Goal: Task Accomplishment & Management: Manage account settings

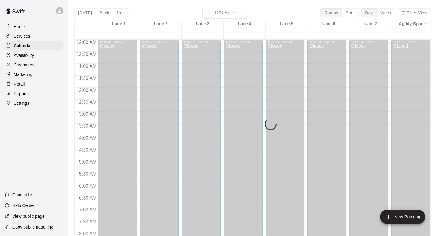
scroll to position [349, 0]
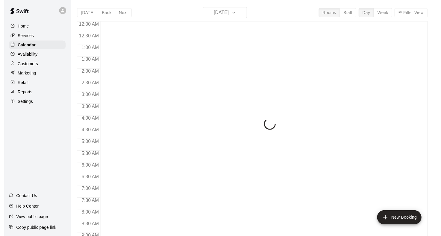
scroll to position [211, 0]
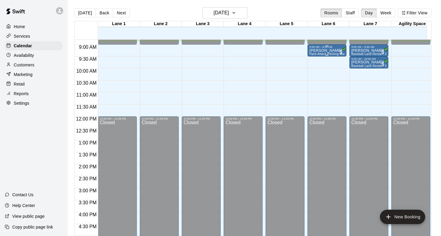
click at [315, 51] on p "[PERSON_NAME]" at bounding box center [326, 51] width 35 height 0
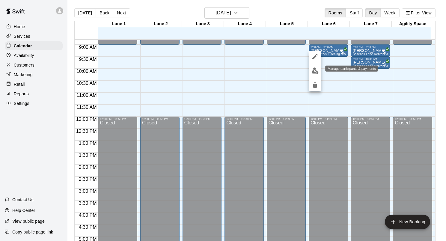
click at [313, 68] on img "edit" at bounding box center [315, 70] width 7 height 7
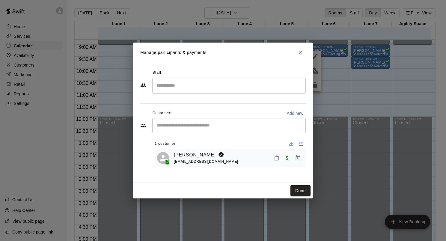
click at [191, 154] on link "[PERSON_NAME]" at bounding box center [195, 155] width 42 height 8
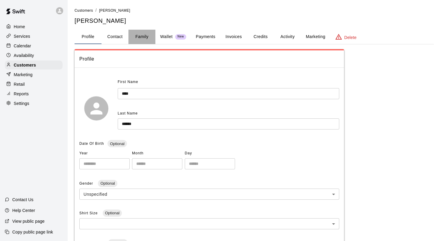
click at [142, 38] on button "Family" at bounding box center [142, 37] width 27 height 14
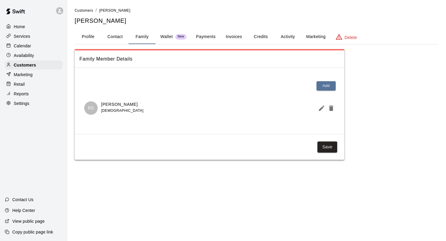
click at [404, 71] on div "Family Member Details Add RS Rory Schunk 9 years old Save" at bounding box center [257, 104] width 364 height 111
click at [34, 46] on div "Calendar" at bounding box center [34, 45] width 58 height 9
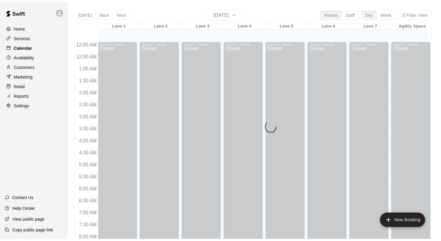
scroll to position [212, 0]
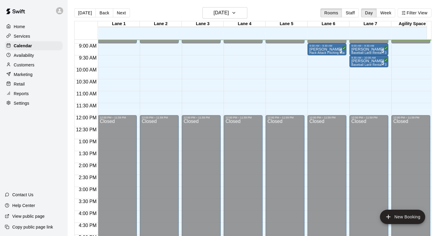
click at [21, 97] on p "Reports" at bounding box center [21, 94] width 15 height 6
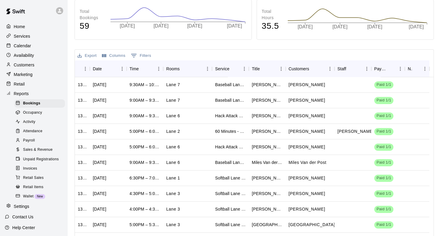
scroll to position [90, 0]
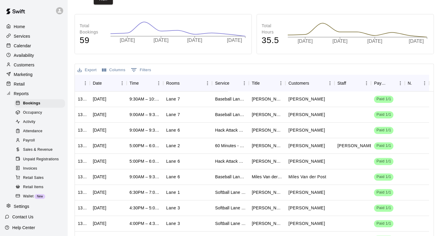
click at [30, 211] on div "Settings" at bounding box center [34, 206] width 58 height 9
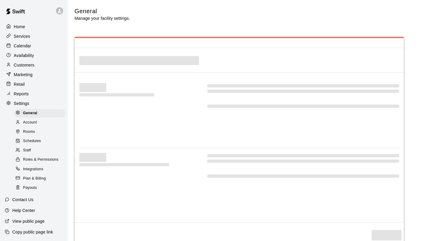
select select "**"
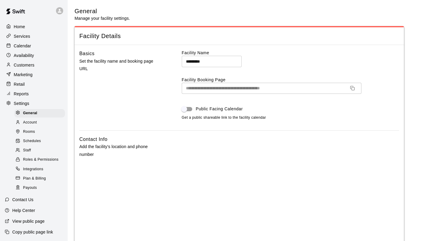
click at [33, 163] on span "Roles & Permissions" at bounding box center [40, 160] width 35 height 6
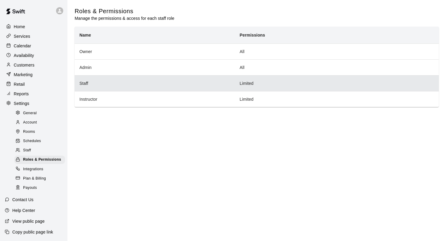
click at [125, 87] on th "Staff" at bounding box center [155, 83] width 160 height 16
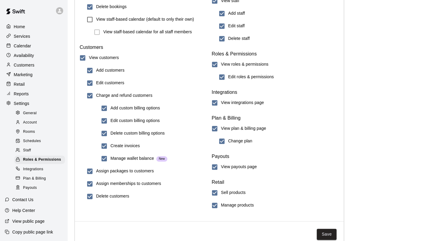
scroll to position [668, 0]
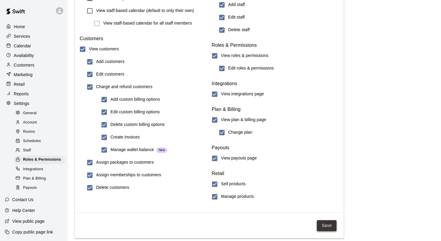
click at [329, 224] on button "Save" at bounding box center [327, 225] width 20 height 11
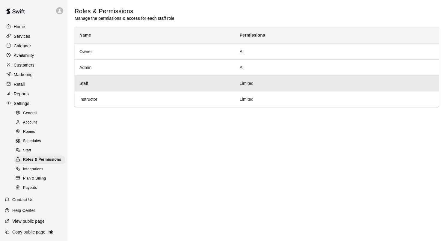
click at [98, 88] on th "Staff" at bounding box center [155, 83] width 160 height 16
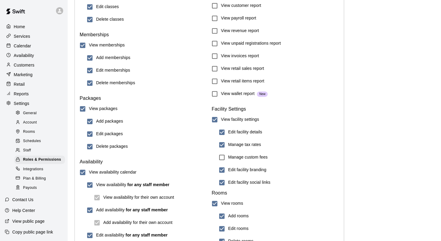
scroll to position [180, 0]
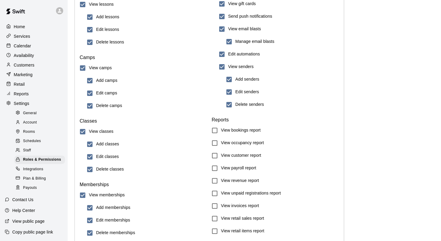
click at [31, 153] on span "Staff" at bounding box center [27, 150] width 8 height 6
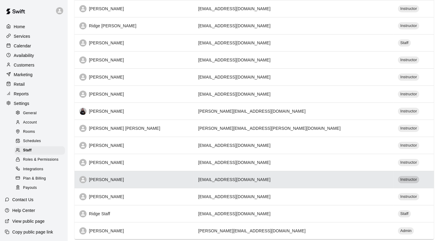
scroll to position [296, 0]
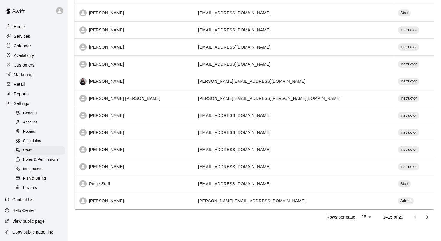
click at [428, 216] on icon "Go to next page" at bounding box center [428, 217] width 2 height 4
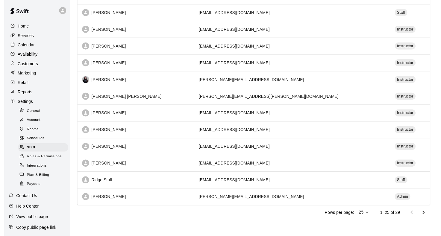
scroll to position [0, 0]
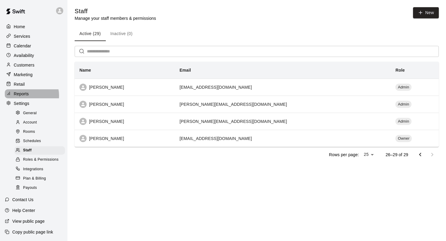
click at [28, 97] on p "Reports" at bounding box center [21, 94] width 15 height 6
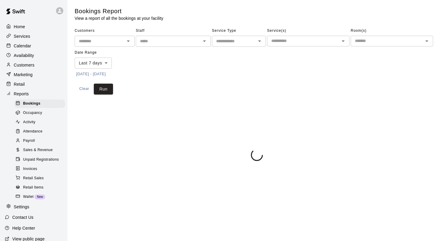
click at [30, 49] on p "Calendar" at bounding box center [22, 46] width 17 height 6
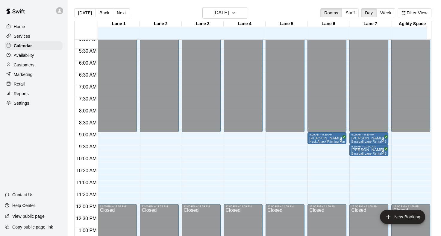
scroll to position [123, 0]
click at [323, 141] on span "Hack Attack Pitching Machine Lane Rental - Baseball" at bounding box center [347, 141] width 76 height 3
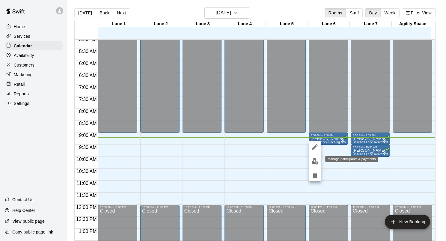
click at [315, 162] on img "edit" at bounding box center [315, 161] width 7 height 7
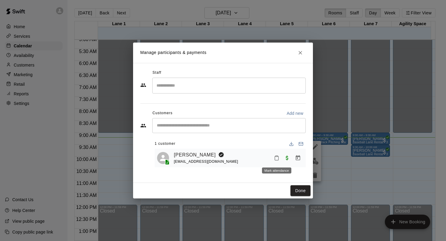
click at [280, 158] on button "Mark attendance" at bounding box center [276, 158] width 10 height 10
click at [291, 160] on p "Mark attended" at bounding box center [297, 163] width 53 height 6
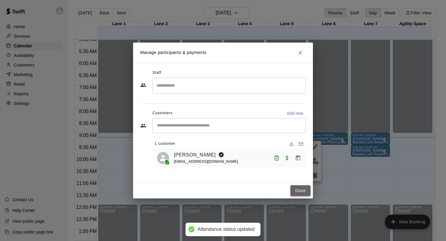
click at [296, 186] on button "Done" at bounding box center [300, 190] width 20 height 11
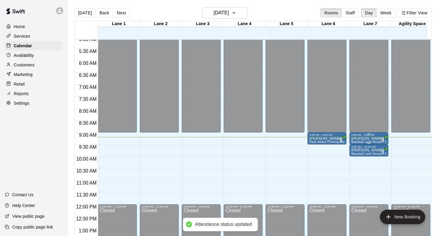
click at [362, 139] on p "[PERSON_NAME]" at bounding box center [368, 139] width 35 height 0
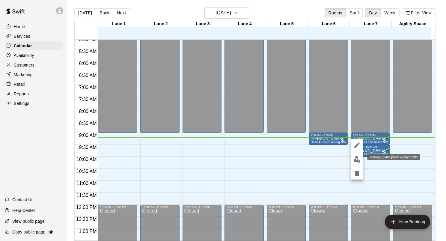
click at [356, 160] on img "edit" at bounding box center [356, 159] width 7 height 7
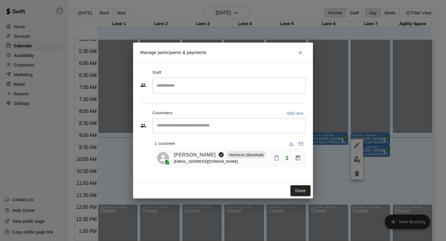
click at [275, 160] on icon "Mark attendance" at bounding box center [277, 158] width 4 height 4
click at [301, 163] on p "Mark attended" at bounding box center [301, 166] width 53 height 6
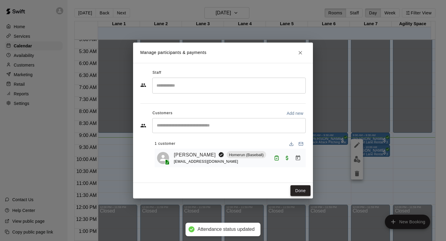
click at [303, 190] on button "Done" at bounding box center [300, 190] width 20 height 11
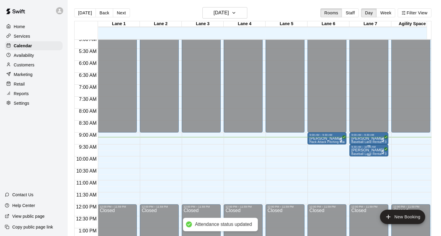
click at [359, 150] on p "[PERSON_NAME]" at bounding box center [368, 150] width 35 height 0
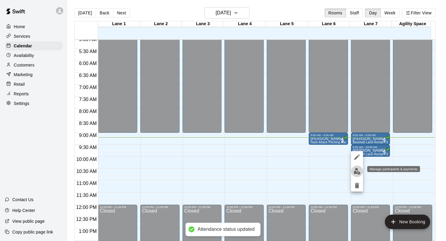
click at [357, 170] on img "edit" at bounding box center [356, 171] width 7 height 7
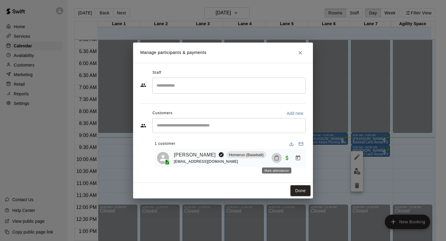
click at [277, 157] on icon "Mark attendance" at bounding box center [276, 157] width 5 height 5
click at [295, 162] on p "Mark attended" at bounding box center [300, 165] width 53 height 6
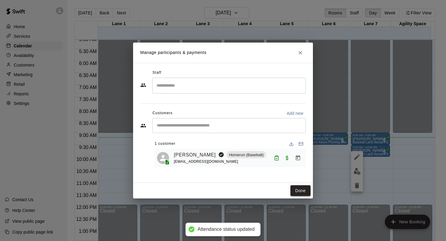
click at [306, 187] on button "Done" at bounding box center [300, 190] width 20 height 11
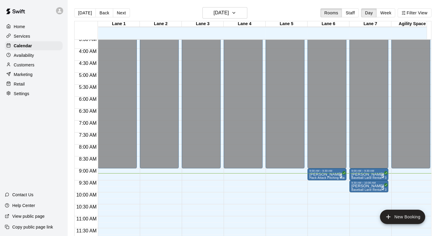
scroll to position [101, 0]
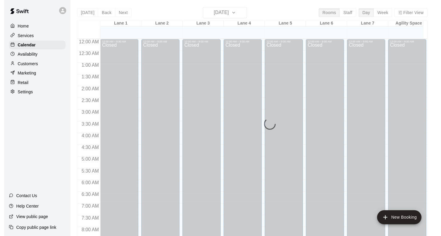
scroll to position [225, 0]
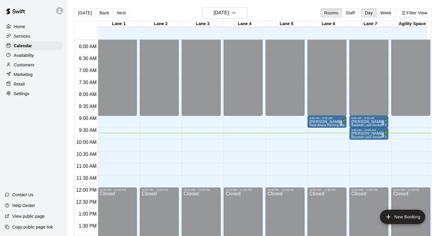
scroll to position [138, 0]
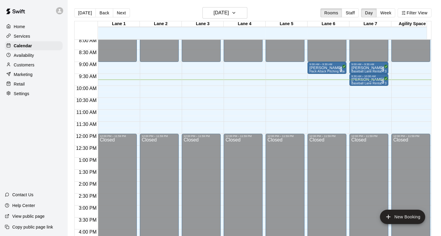
scroll to position [203, 0]
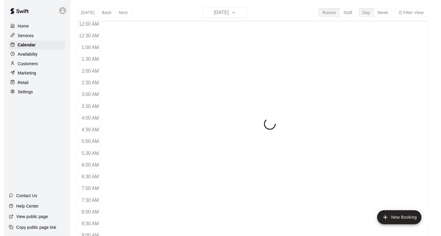
scroll to position [236, 0]
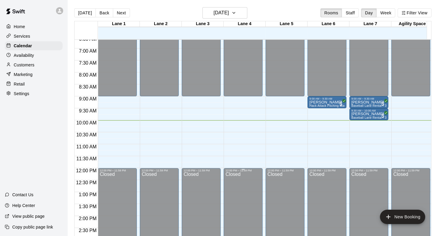
scroll to position [150, 0]
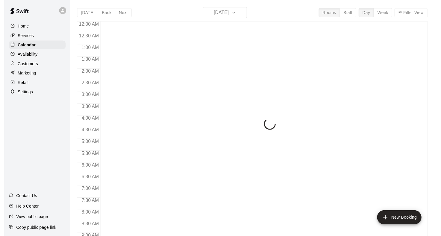
scroll to position [244, 0]
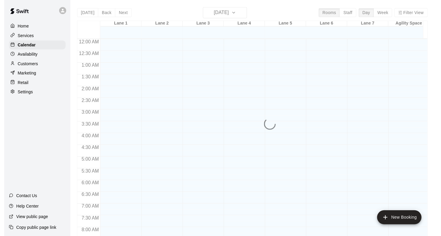
scroll to position [247, 0]
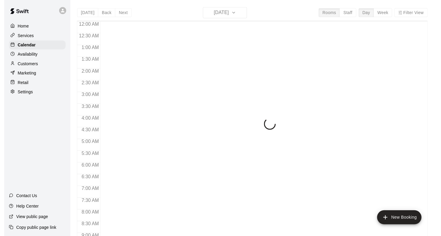
scroll to position [249, 0]
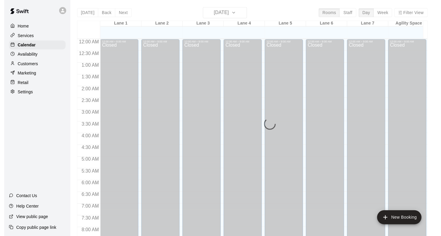
scroll to position [252, 0]
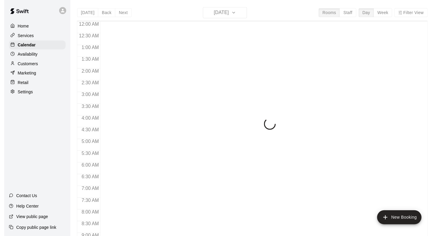
scroll to position [254, 0]
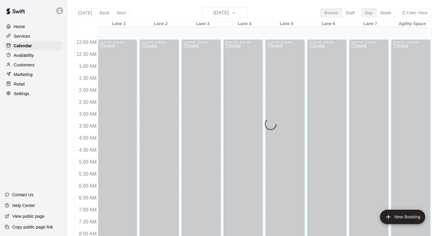
scroll to position [262, 0]
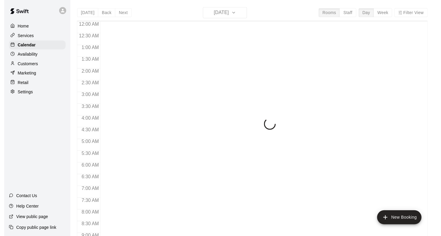
scroll to position [264, 0]
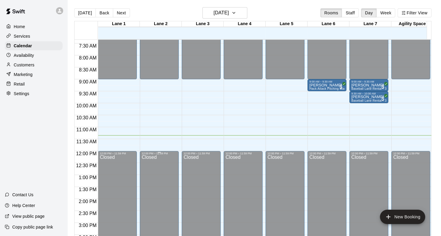
scroll to position [182, 0]
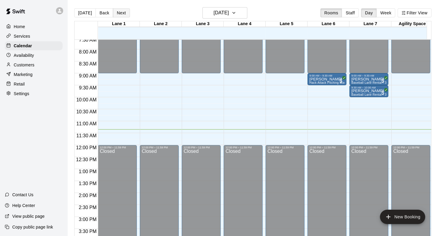
click at [117, 17] on button "Next" at bounding box center [121, 12] width 17 height 9
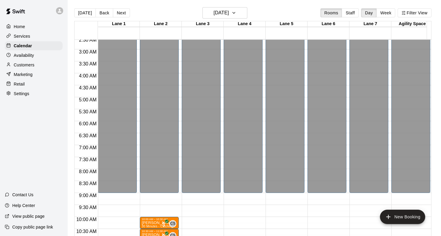
scroll to position [92, 0]
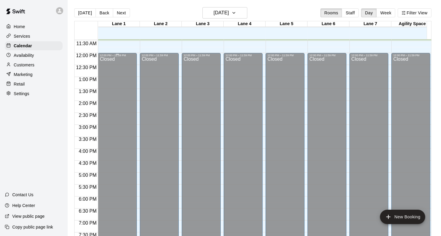
scroll to position [214, 0]
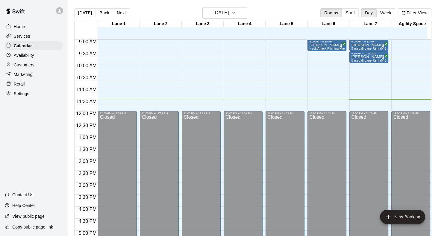
scroll to position [222, 0]
